Goal: Check status: Check status

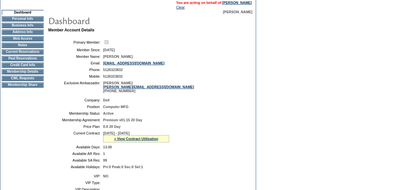
scroll to position [60, 0]
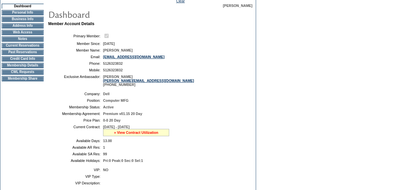
click at [139, 133] on link "» View Contract Utilization" at bounding box center [136, 133] width 44 height 4
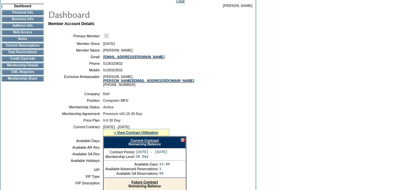
click at [142, 140] on link "Current Contract" at bounding box center [145, 140] width 28 height 4
click at [157, 141] on link "Current Contract" at bounding box center [145, 140] width 28 height 4
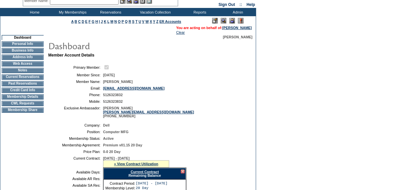
scroll to position [0, 0]
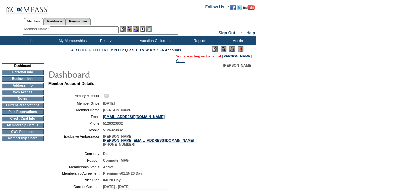
click at [36, 135] on td "CWL Requests" at bounding box center [23, 131] width 42 height 5
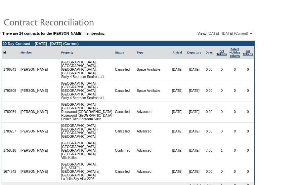
scroll to position [3, 0]
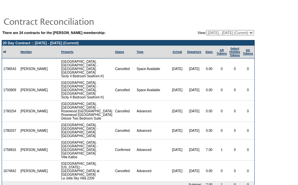
click at [206, 31] on select "[DATE] - [DATE] [DATE] - [DATE] [DATE] - [DATE] [DATE] - [DATE] [DATE] - [DATE]…" at bounding box center [230, 32] width 48 height 5
select select "120030"
click at [206, 30] on select "[DATE] - [DATE] [DATE] - [DATE] [DATE] - [DATE] [DATE] - [DATE] [DATE] - [DATE]…" at bounding box center [230, 32] width 48 height 5
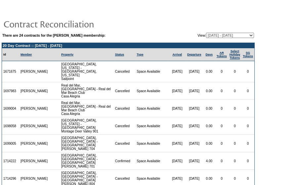
scroll to position [116, 0]
